Goal: Task Accomplishment & Management: Manage account settings

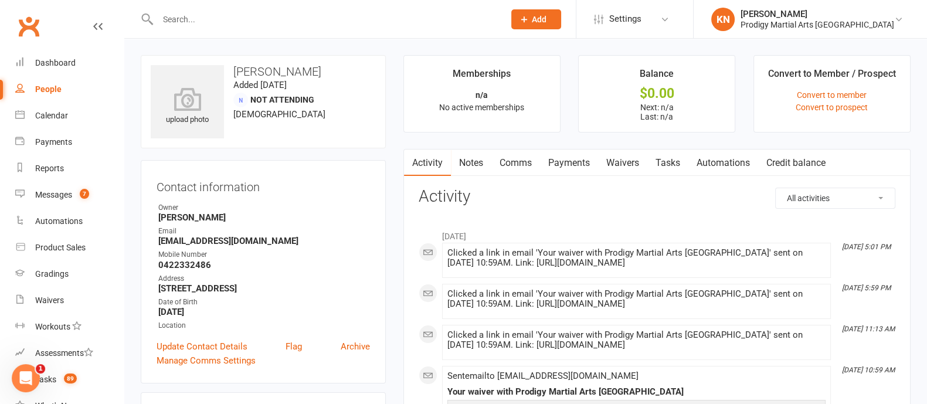
click at [303, 29] on div at bounding box center [318, 19] width 355 height 38
click at [308, 24] on input "text" at bounding box center [325, 19] width 342 height 16
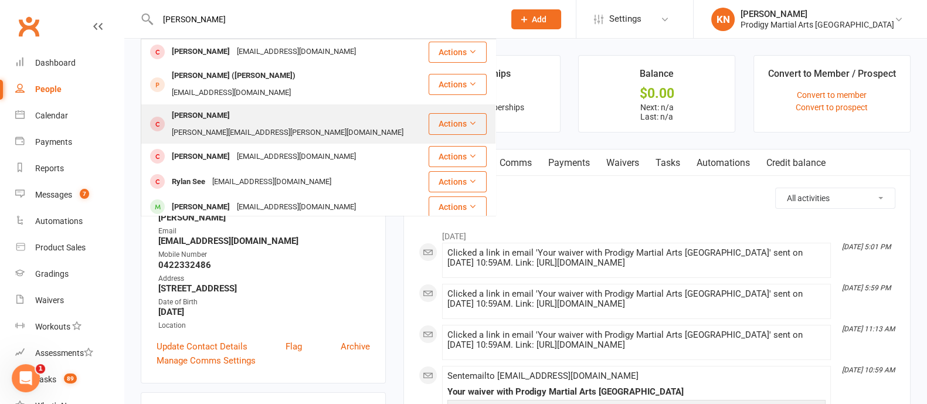
type input "dylan sic"
click at [258, 124] on div "rhea.sicat@mail.com" at bounding box center [287, 132] width 239 height 17
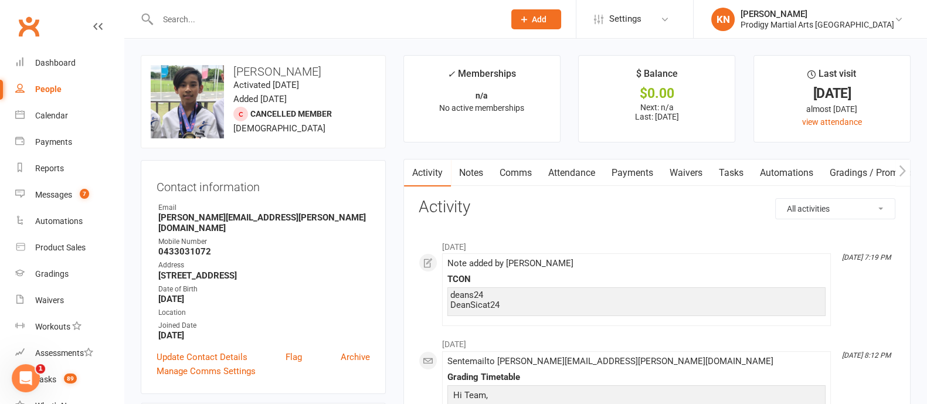
drag, startPoint x: 31, startPoint y: 7, endPoint x: 32, endPoint y: 19, distance: 11.8
click at [31, 13] on nav "Clubworx Dashboard People Calendar Payments Reports Messages 7 Automations Prod…" at bounding box center [62, 205] width 124 height 404
click at [32, 19] on link "Clubworx" at bounding box center [28, 26] width 29 height 29
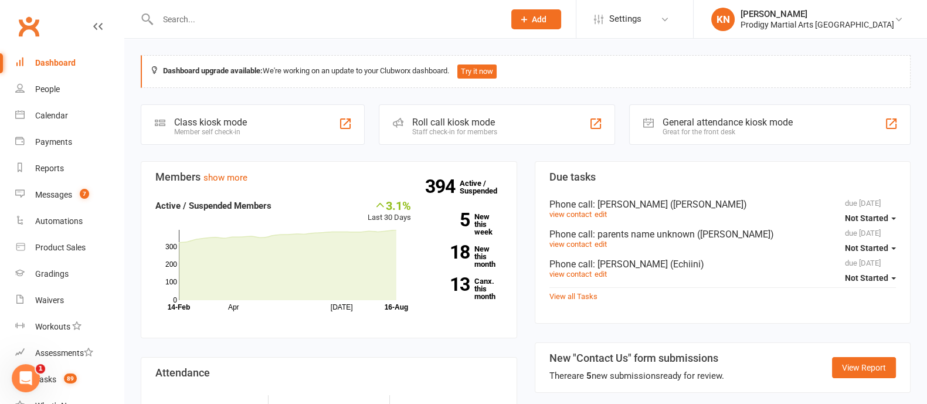
click at [225, 19] on input "text" at bounding box center [325, 19] width 342 height 16
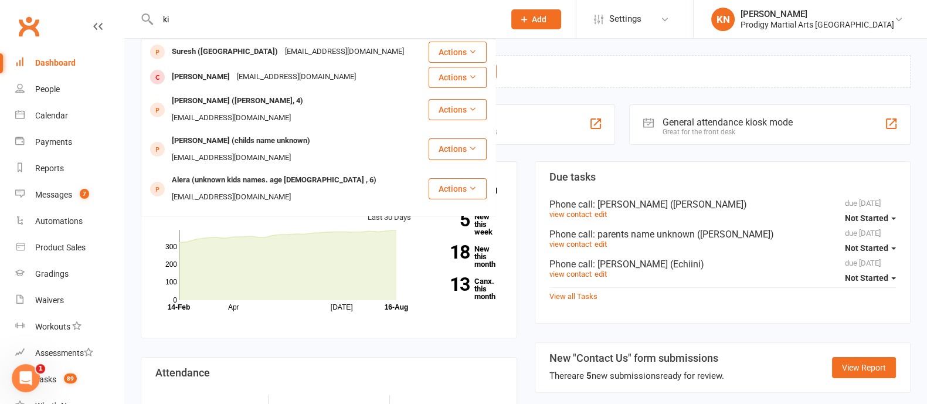
type input "k"
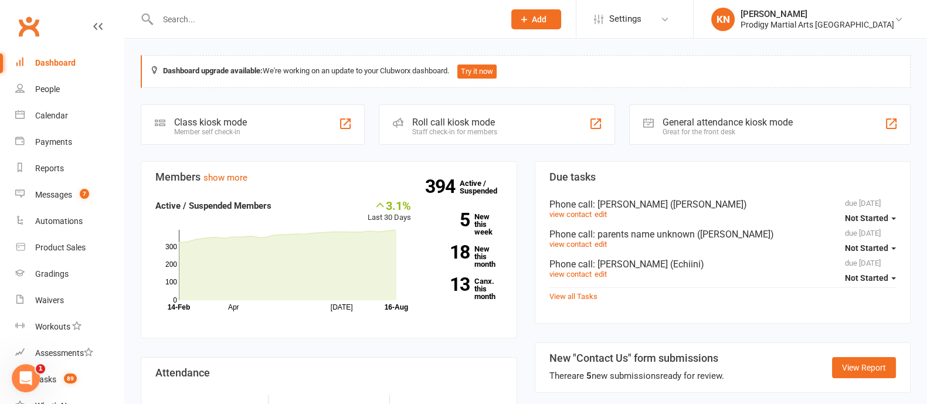
click at [256, 19] on input "text" at bounding box center [325, 19] width 342 height 16
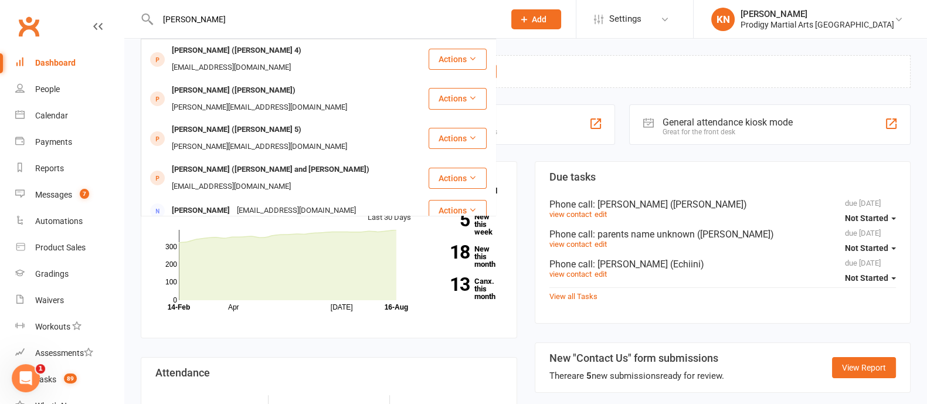
type input "[PERSON_NAME]"
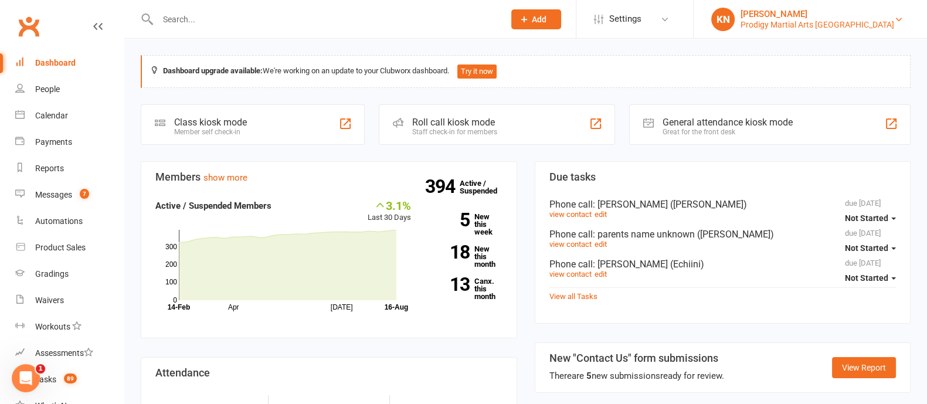
click at [870, 18] on div "[PERSON_NAME]" at bounding box center [817, 14] width 154 height 11
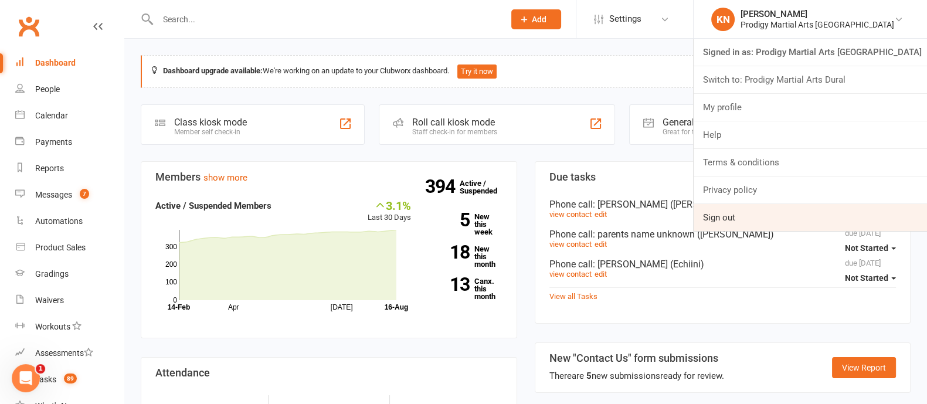
click at [772, 215] on link "Sign out" at bounding box center [810, 217] width 233 height 27
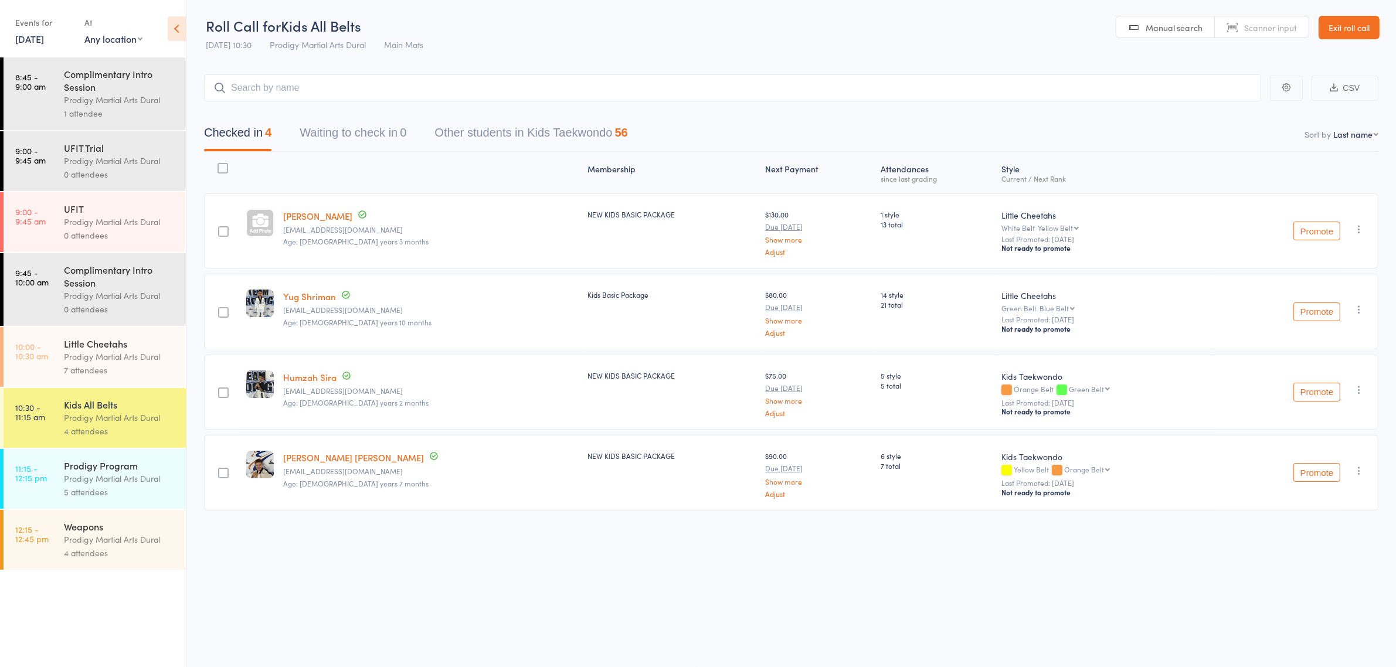
click at [1338, 19] on link "Exit roll call" at bounding box center [1349, 27] width 61 height 23
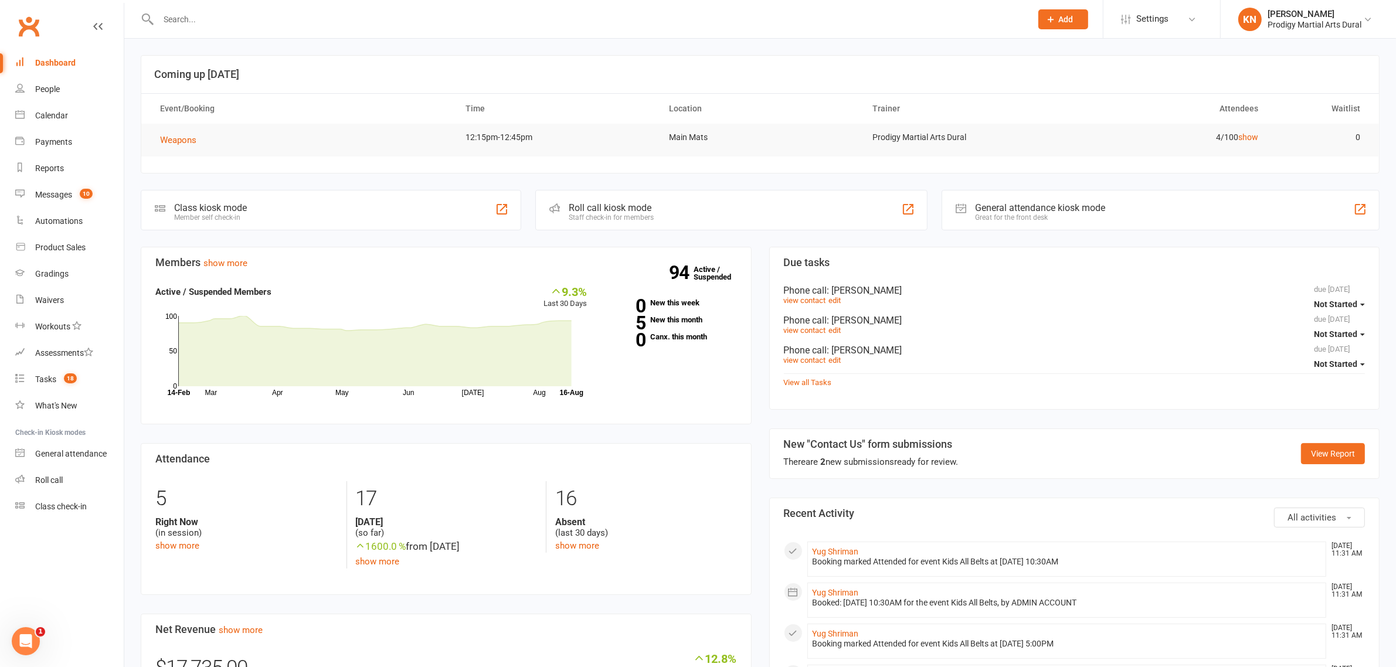
click at [230, 19] on input "text" at bounding box center [589, 19] width 868 height 16
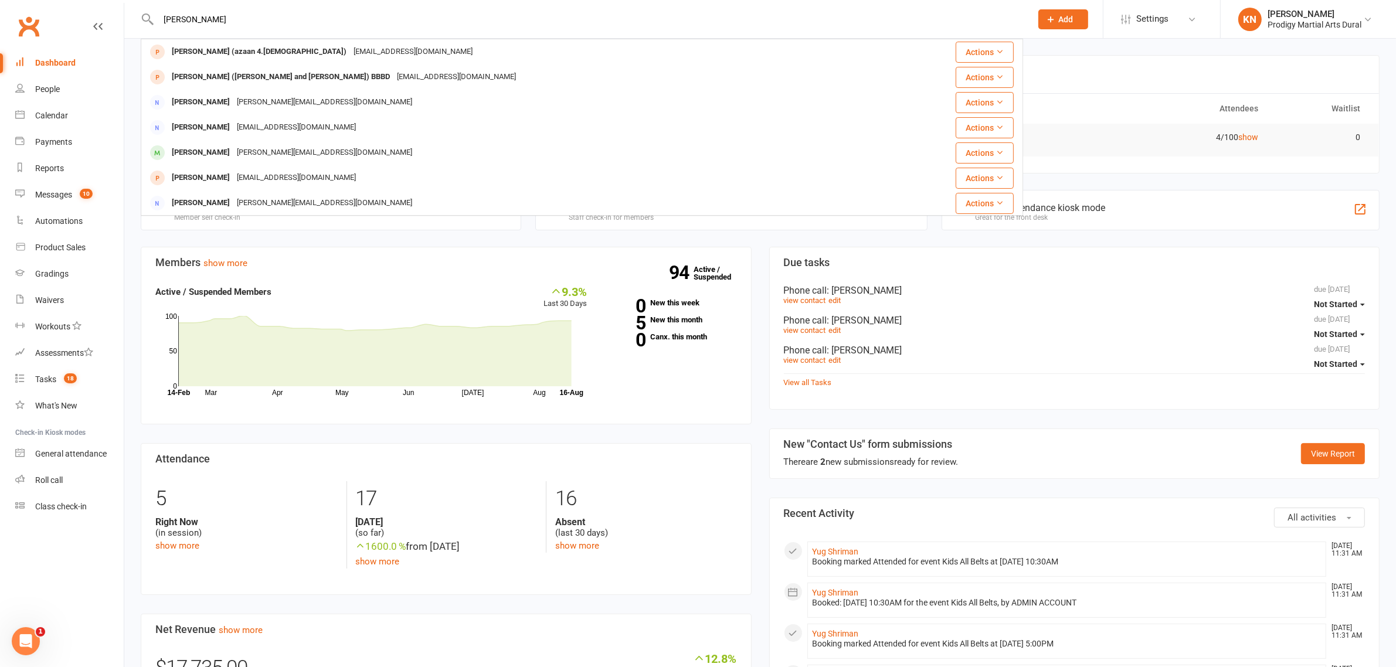
type input "[PERSON_NAME]"
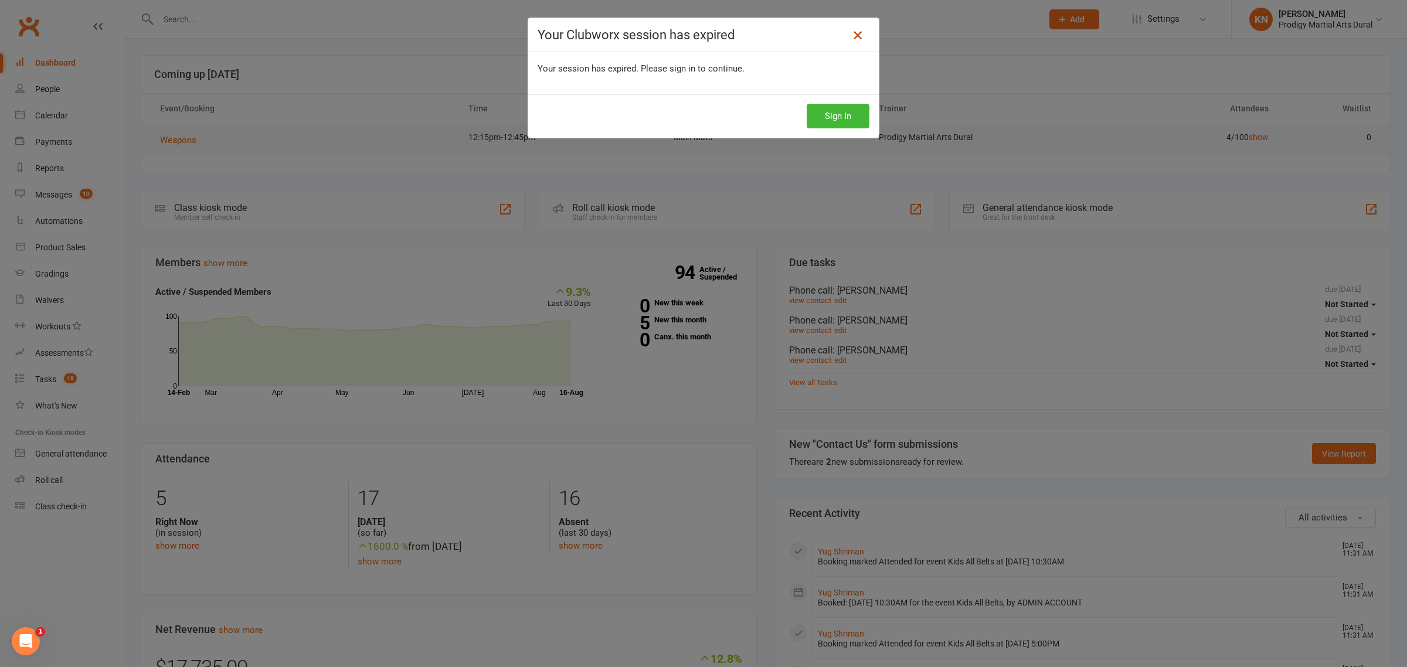
click at [858, 34] on icon at bounding box center [858, 35] width 14 height 14
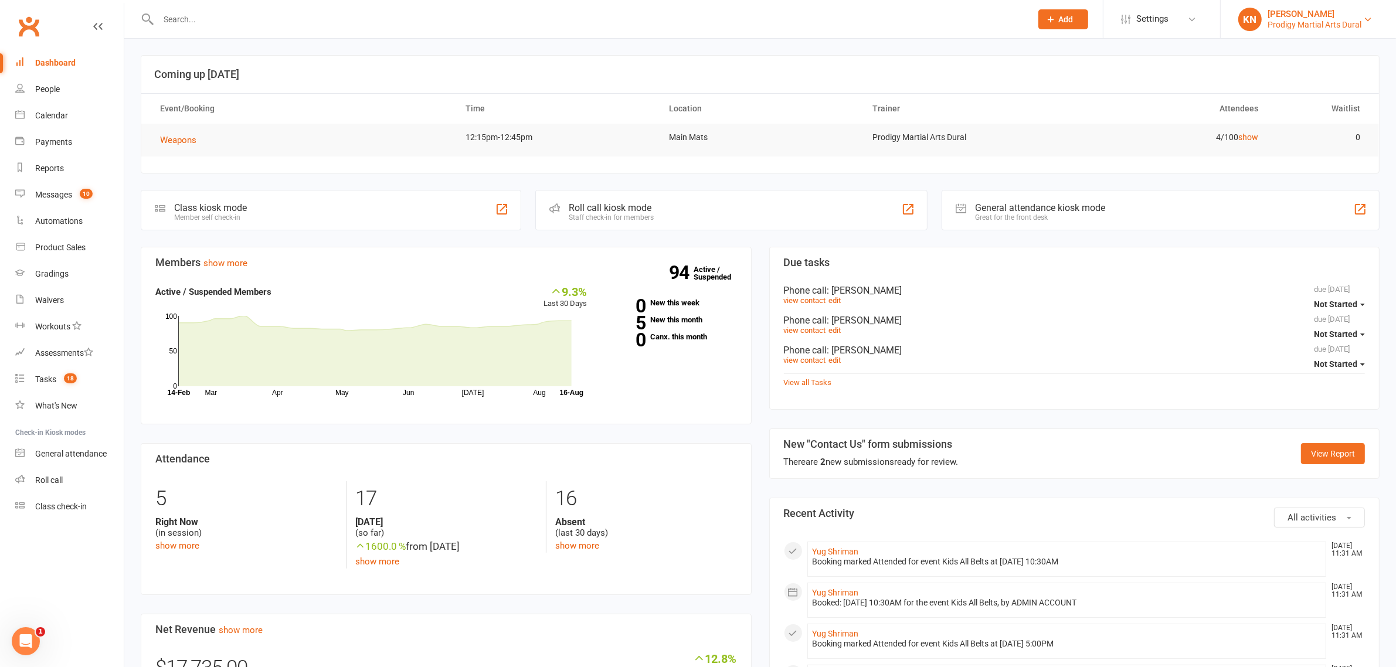
click at [1338, 19] on div "Prodigy Martial Arts Dural" at bounding box center [1315, 24] width 94 height 11
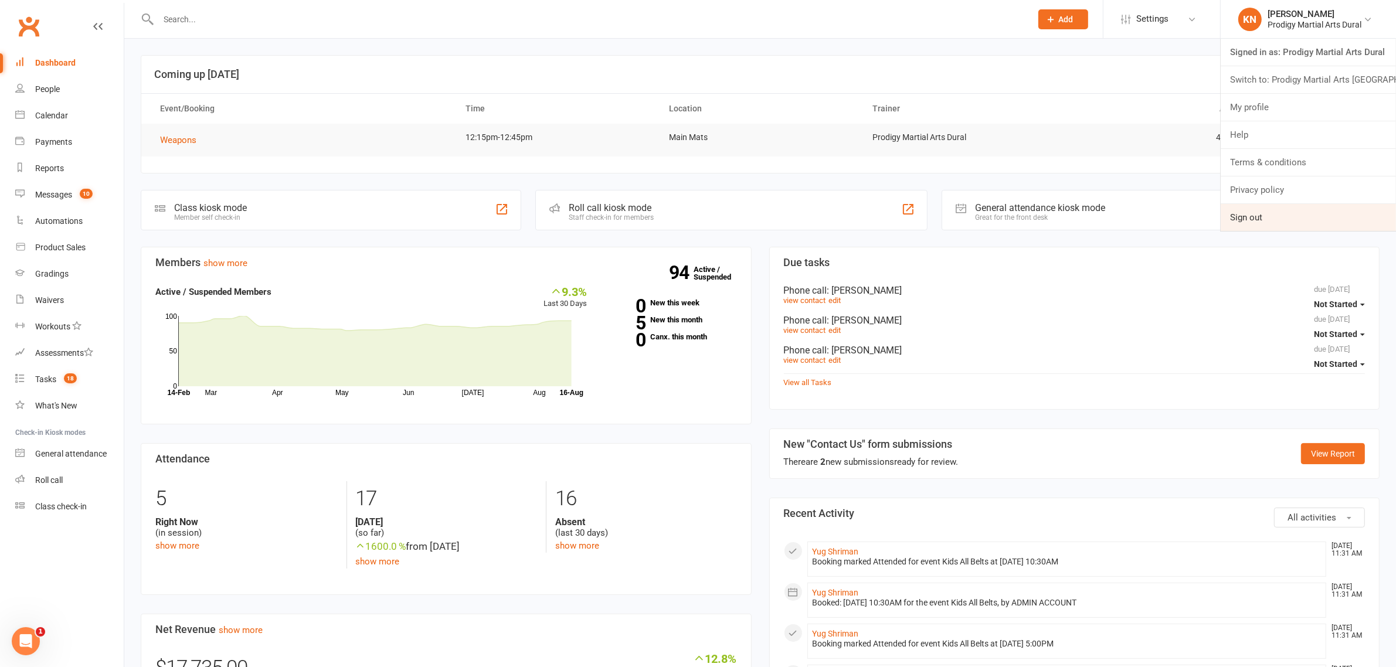
click at [1280, 209] on link "Sign out" at bounding box center [1308, 217] width 175 height 27
